Goal: Browse casually

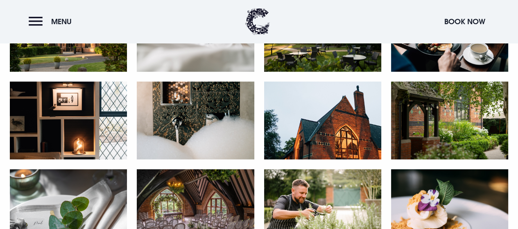
scroll to position [369, 0]
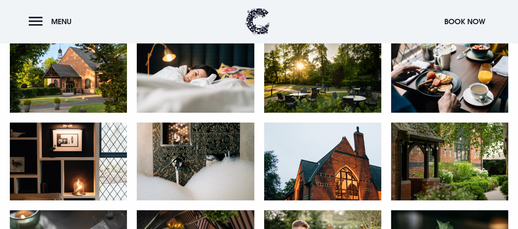
click at [101, 82] on img at bounding box center [68, 73] width 117 height 78
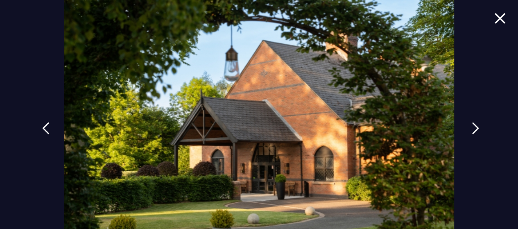
click at [473, 127] on img at bounding box center [475, 128] width 7 height 12
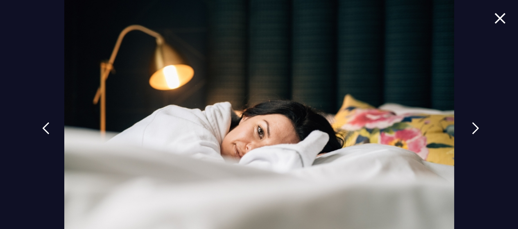
click at [473, 127] on img at bounding box center [475, 128] width 7 height 12
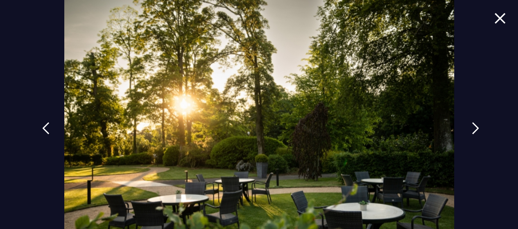
click at [473, 127] on img at bounding box center [475, 128] width 7 height 12
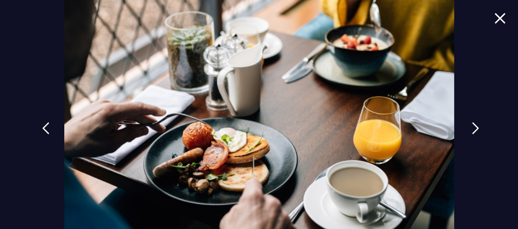
click at [474, 127] on img at bounding box center [475, 128] width 7 height 12
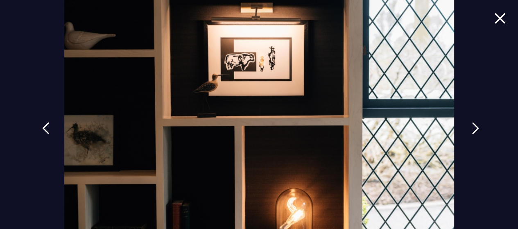
click at [474, 127] on img at bounding box center [475, 128] width 7 height 12
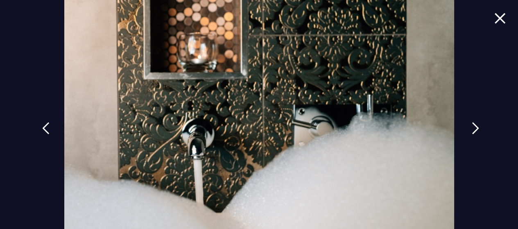
click at [474, 127] on img at bounding box center [475, 128] width 7 height 12
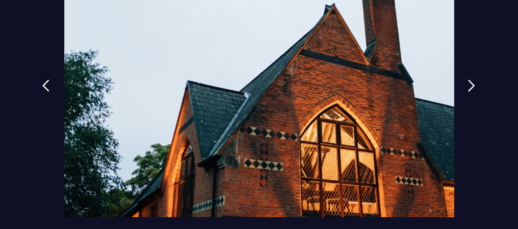
scroll to position [43, 0]
click at [472, 82] on img at bounding box center [475, 85] width 7 height 12
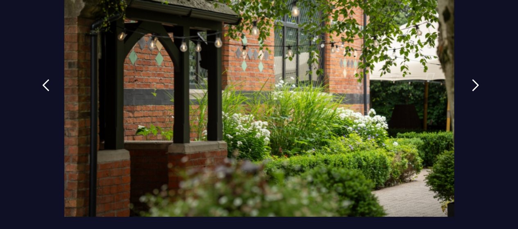
click at [472, 86] on img at bounding box center [475, 85] width 7 height 12
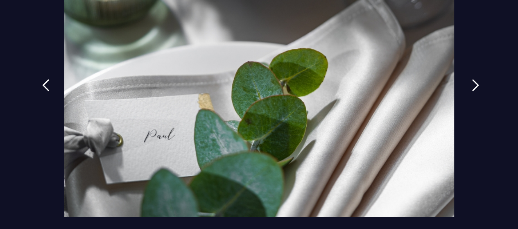
click at [472, 86] on img at bounding box center [475, 85] width 7 height 12
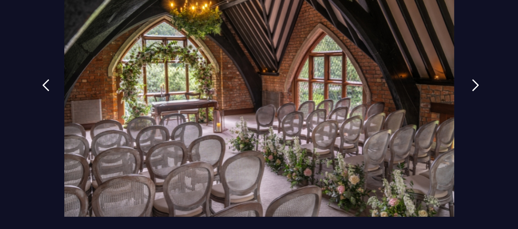
click at [472, 86] on img at bounding box center [475, 85] width 7 height 12
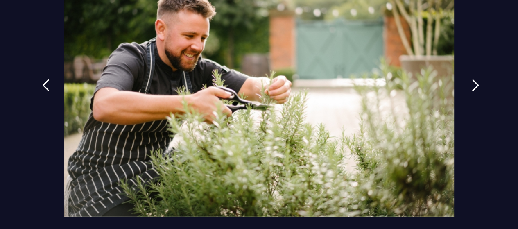
click at [472, 86] on img at bounding box center [475, 85] width 7 height 12
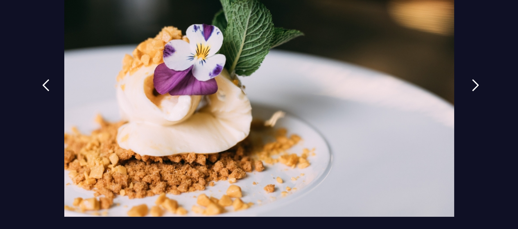
click at [472, 86] on img at bounding box center [475, 85] width 7 height 12
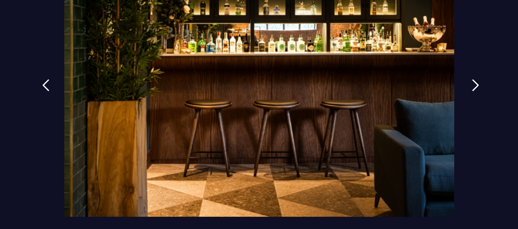
click at [472, 86] on img at bounding box center [475, 85] width 7 height 12
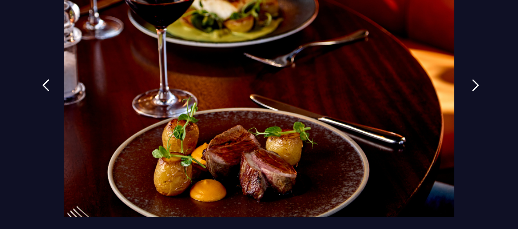
click at [472, 86] on img at bounding box center [475, 85] width 7 height 12
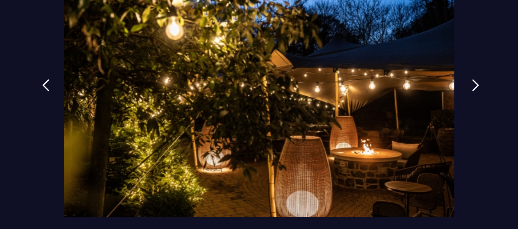
click at [472, 86] on img at bounding box center [475, 85] width 7 height 12
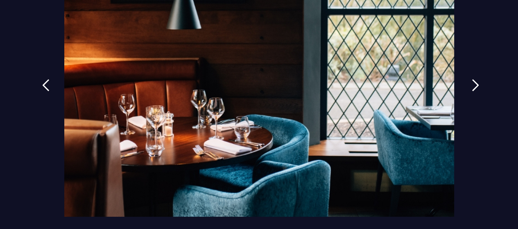
click at [472, 86] on img at bounding box center [475, 85] width 7 height 12
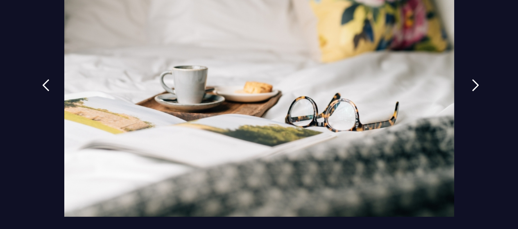
click at [472, 86] on img at bounding box center [475, 85] width 7 height 12
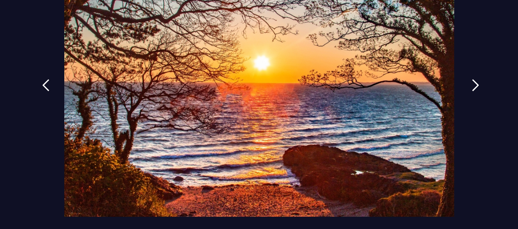
click at [472, 86] on img at bounding box center [475, 85] width 7 height 12
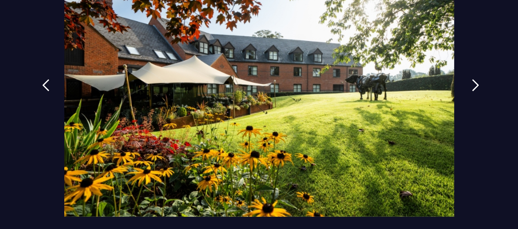
click at [472, 86] on img at bounding box center [475, 85] width 7 height 12
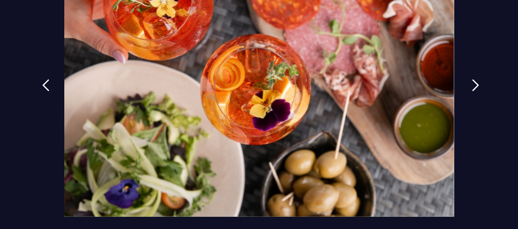
click at [472, 86] on img at bounding box center [475, 85] width 7 height 12
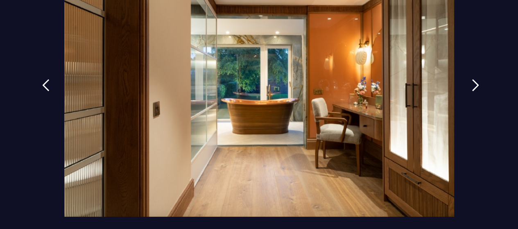
click at [472, 86] on img at bounding box center [475, 85] width 7 height 12
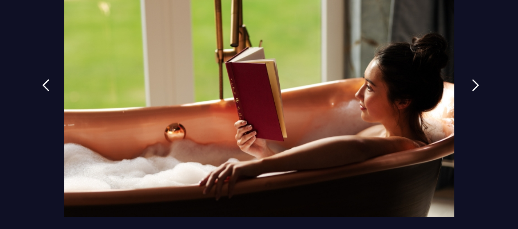
click at [472, 86] on img at bounding box center [475, 85] width 7 height 12
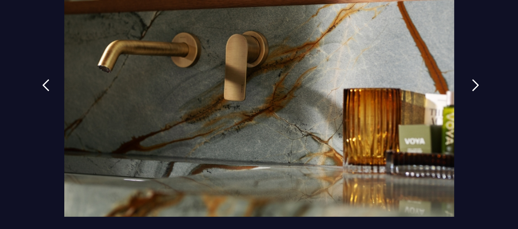
click at [472, 86] on img at bounding box center [475, 85] width 7 height 12
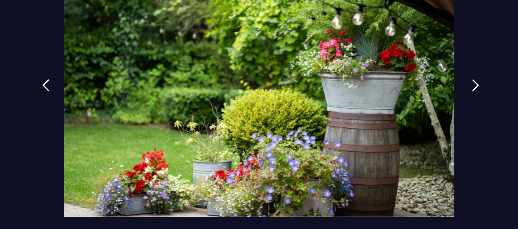
click at [472, 86] on img at bounding box center [475, 85] width 7 height 12
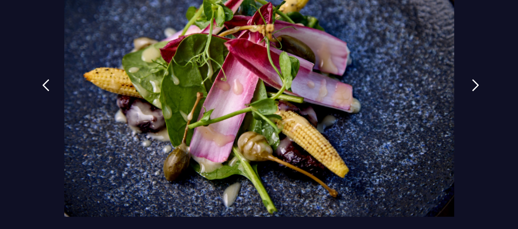
click at [472, 86] on img at bounding box center [475, 85] width 7 height 12
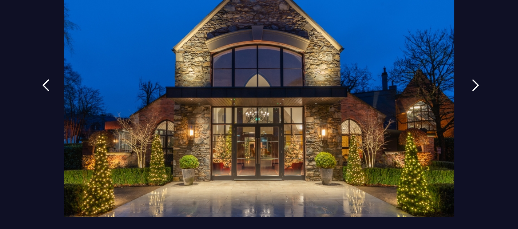
click at [472, 86] on img at bounding box center [475, 85] width 7 height 12
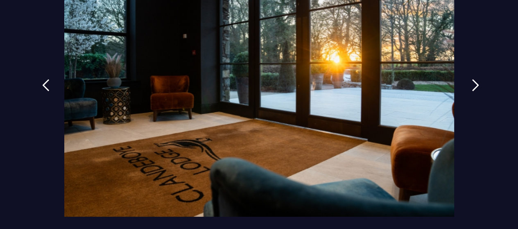
click at [472, 86] on img at bounding box center [475, 85] width 7 height 12
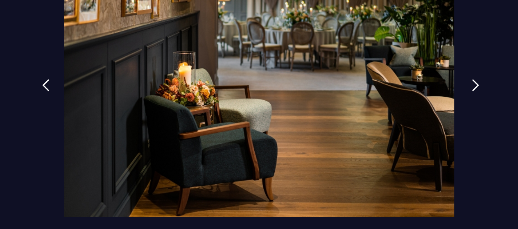
click at [472, 86] on img at bounding box center [475, 85] width 7 height 12
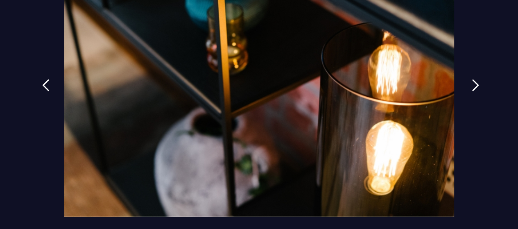
click at [472, 86] on img at bounding box center [475, 85] width 7 height 12
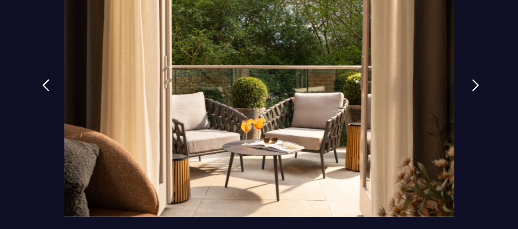
click at [472, 86] on img at bounding box center [475, 85] width 7 height 12
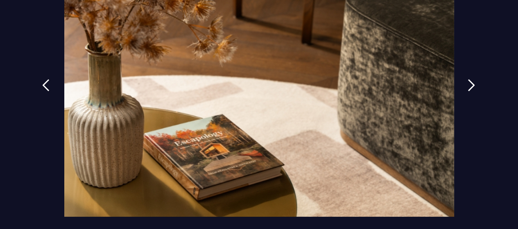
scroll to position [492, 0]
